Goal: Find specific page/section: Find specific page/section

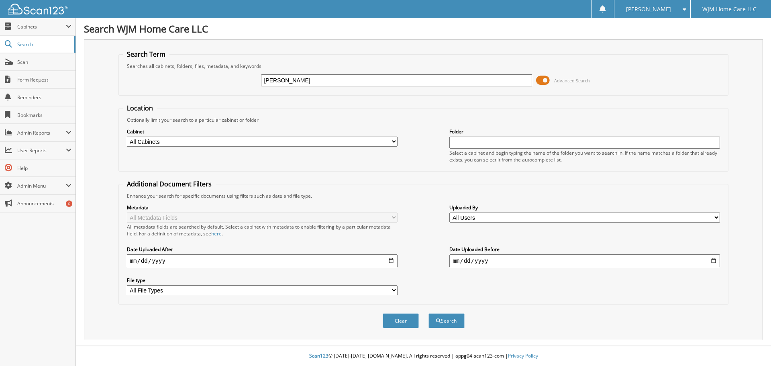
type input "charlene"
click at [428, 313] on button "Search" at bounding box center [446, 320] width 36 height 15
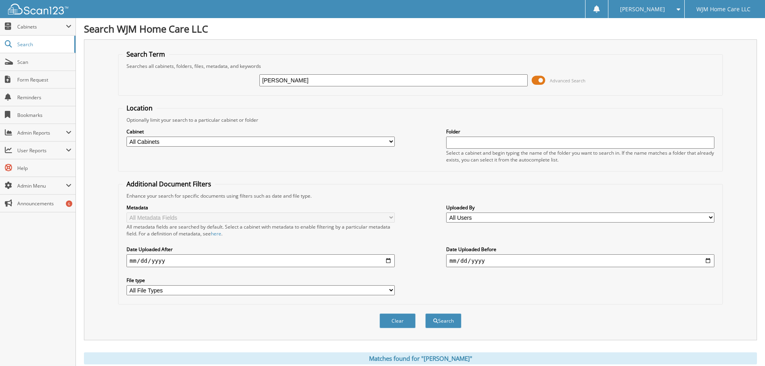
drag, startPoint x: 315, startPoint y: 81, endPoint x: -289, endPoint y: 15, distance: 607.1
click at [0, 15] on html "Wendy F. Settings Logout WJM Home Care LLC Close Cabinets My Company Email Addr…" at bounding box center [382, 297] width 765 height 594
type input "ross"
click at [425, 313] on button "Search" at bounding box center [443, 320] width 36 height 15
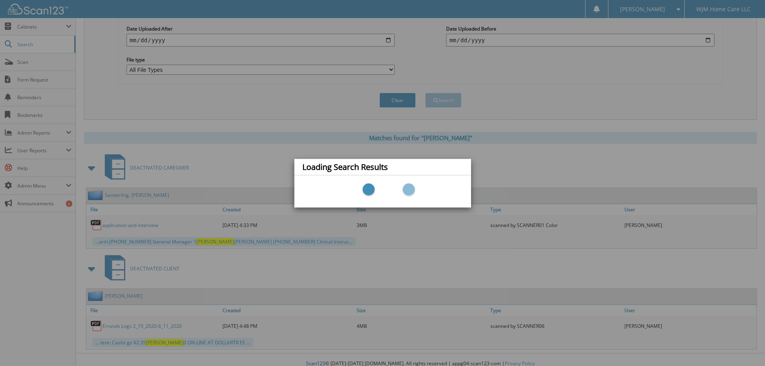
scroll to position [228, 0]
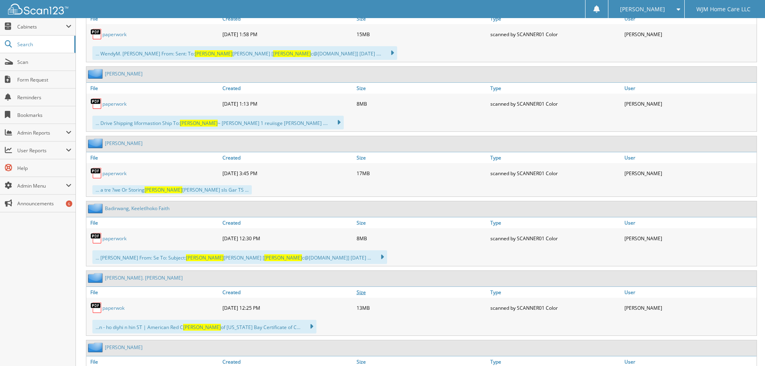
scroll to position [602, 0]
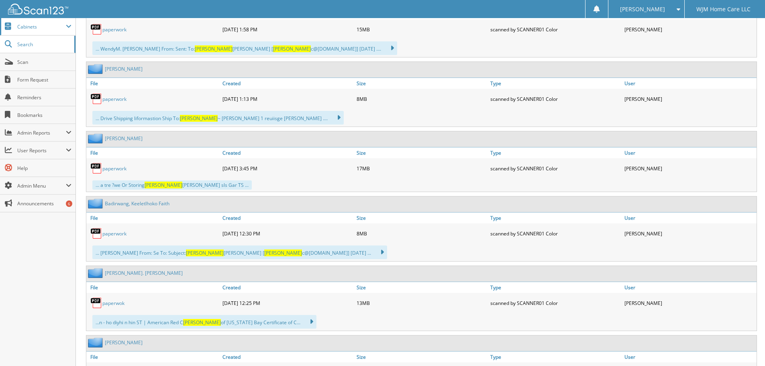
click at [30, 24] on span "Cabinets" at bounding box center [41, 26] width 49 height 7
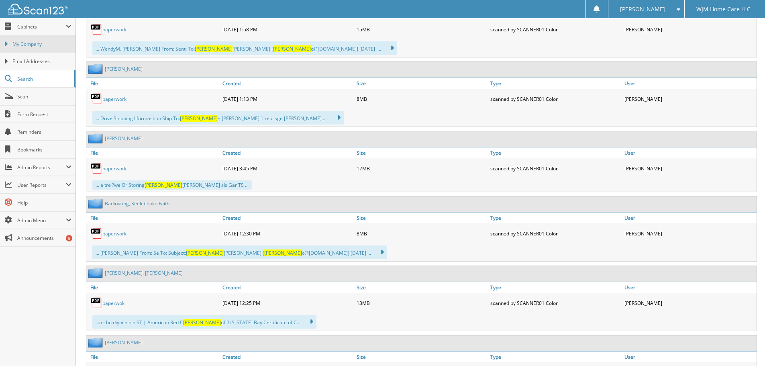
click at [27, 43] on span "My Company" at bounding box center [41, 44] width 59 height 7
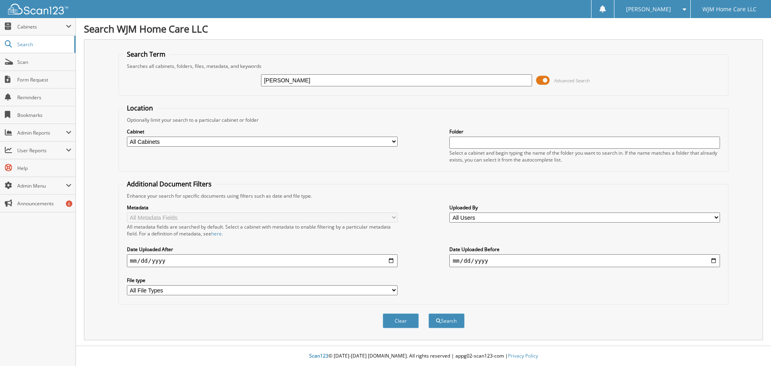
type input "[PERSON_NAME]"
click at [428, 313] on button "Search" at bounding box center [446, 320] width 36 height 15
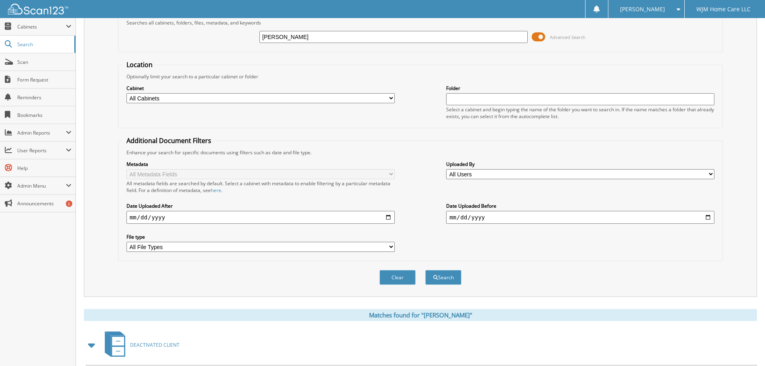
scroll to position [139, 0]
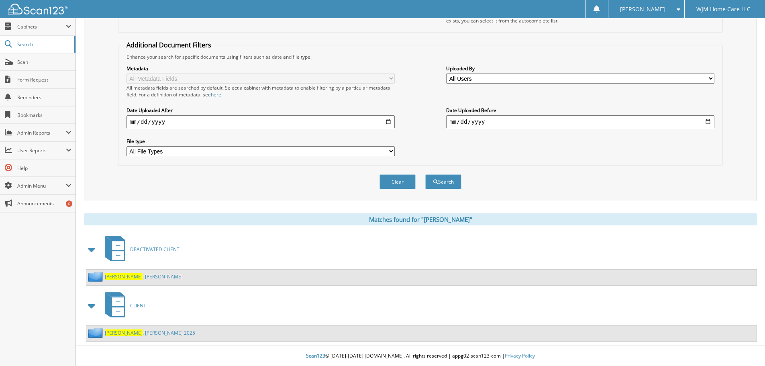
click at [133, 330] on link "Zoda , Patricia 2025" at bounding box center [150, 332] width 90 height 7
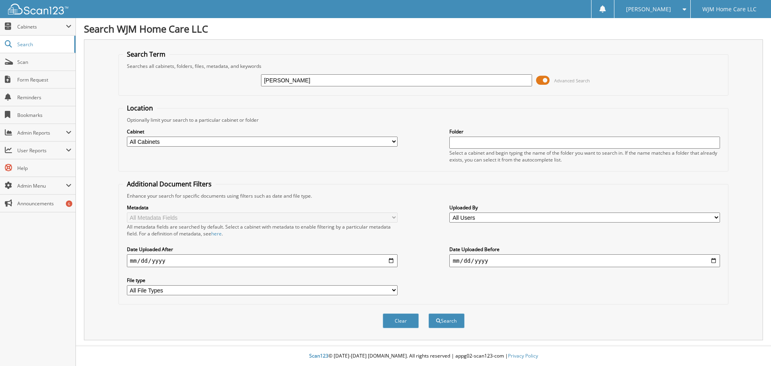
type input "[PERSON_NAME]"
click at [428, 313] on button "Search" at bounding box center [446, 320] width 36 height 15
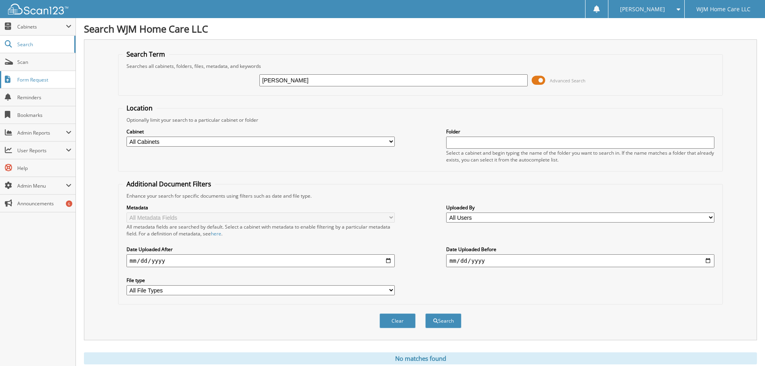
drag, startPoint x: 319, startPoint y: 82, endPoint x: 75, endPoint y: 80, distance: 243.8
click at [75, 80] on body "Wendy F. Settings Logout WJM Home Care LLC Close Cabinets My Company Email Addr…" at bounding box center [382, 196] width 765 height 392
type input "rice"
click at [425, 313] on button "Search" at bounding box center [443, 320] width 36 height 15
